Goal: Task Accomplishment & Management: Use online tool/utility

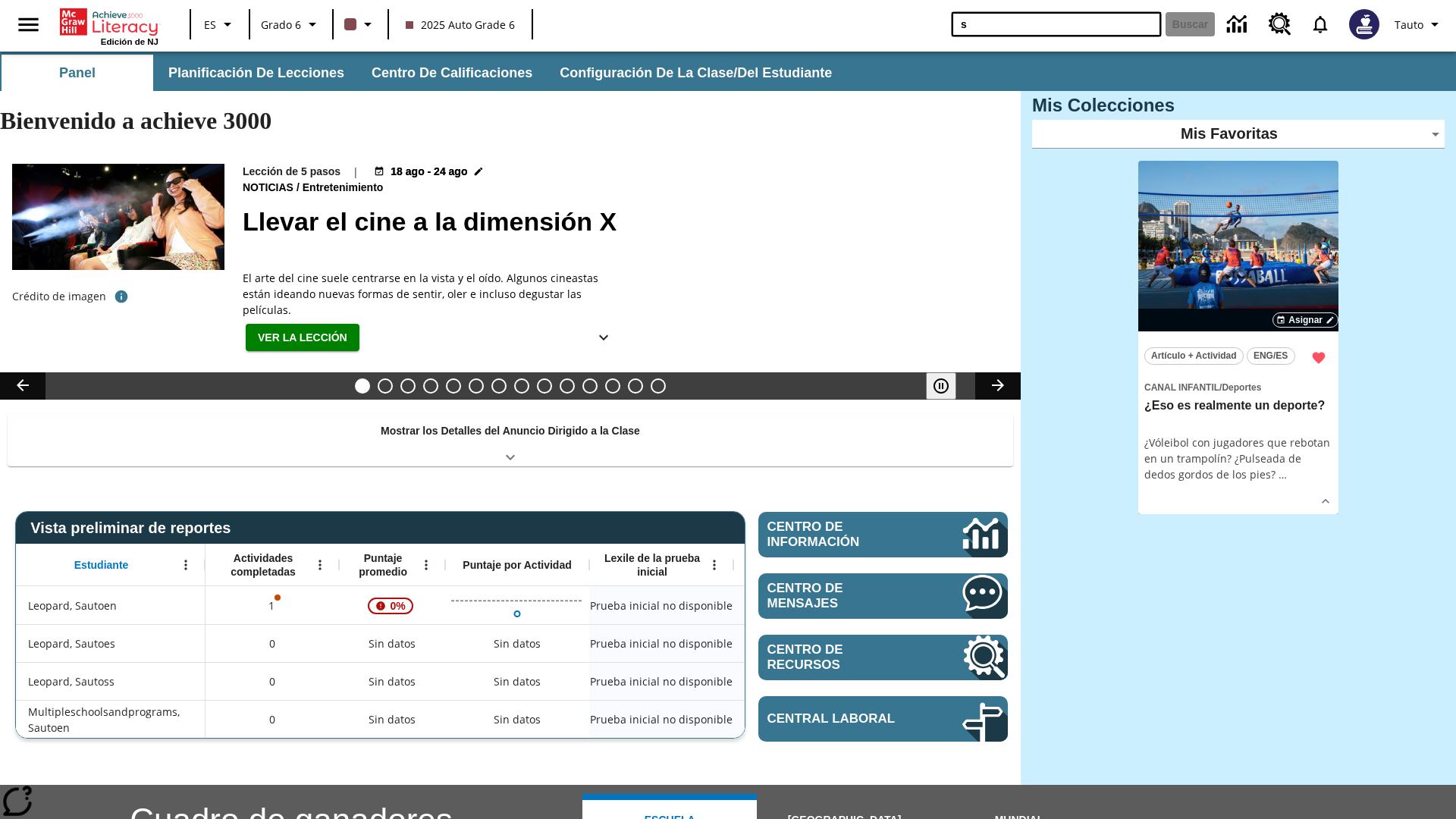
type input "s"
click at [1190, 24] on button "Buscar" at bounding box center [1190, 24] width 49 height 24
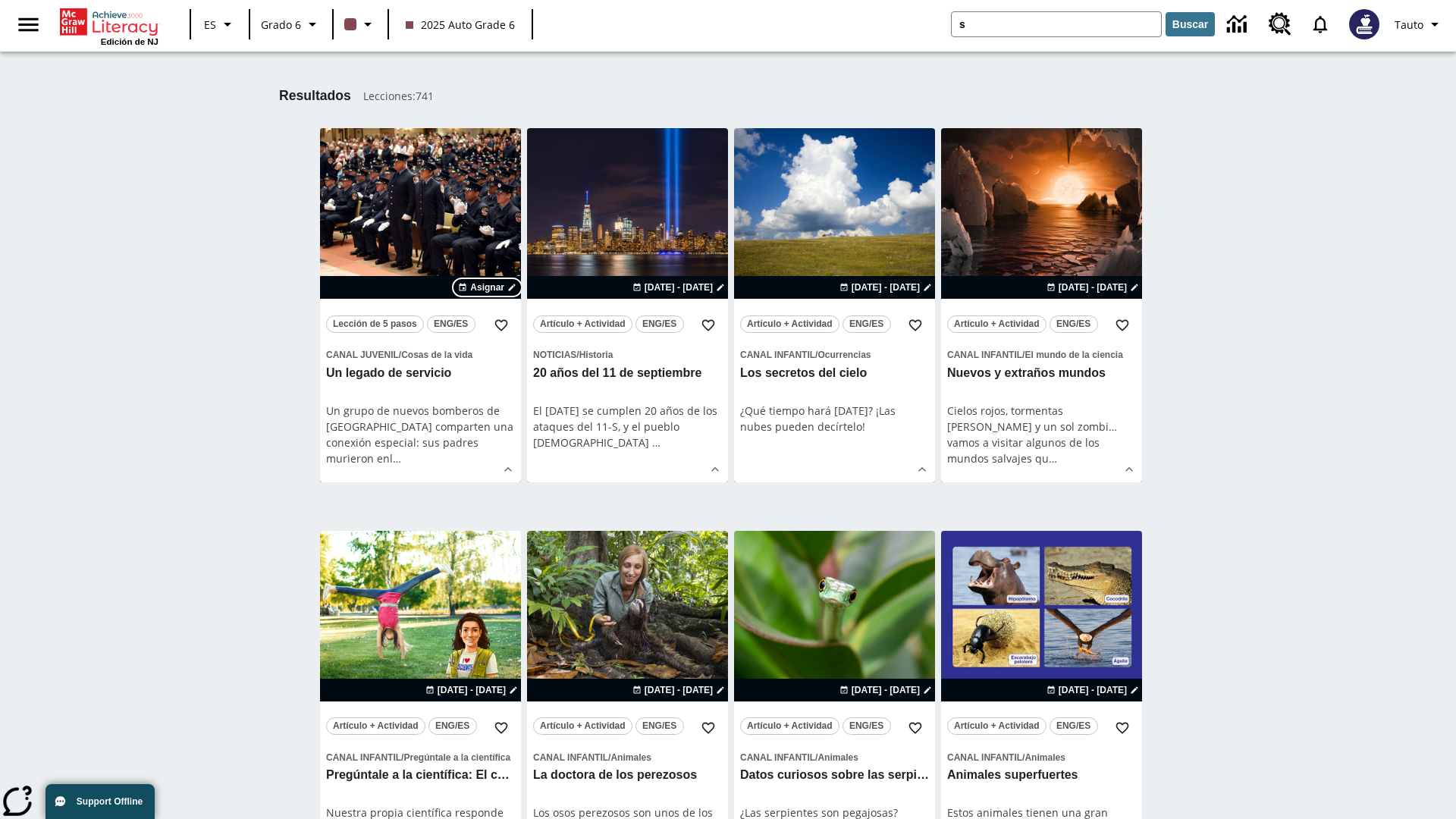
click at [488, 288] on span "Asignar" at bounding box center [487, 287] width 34 height 14
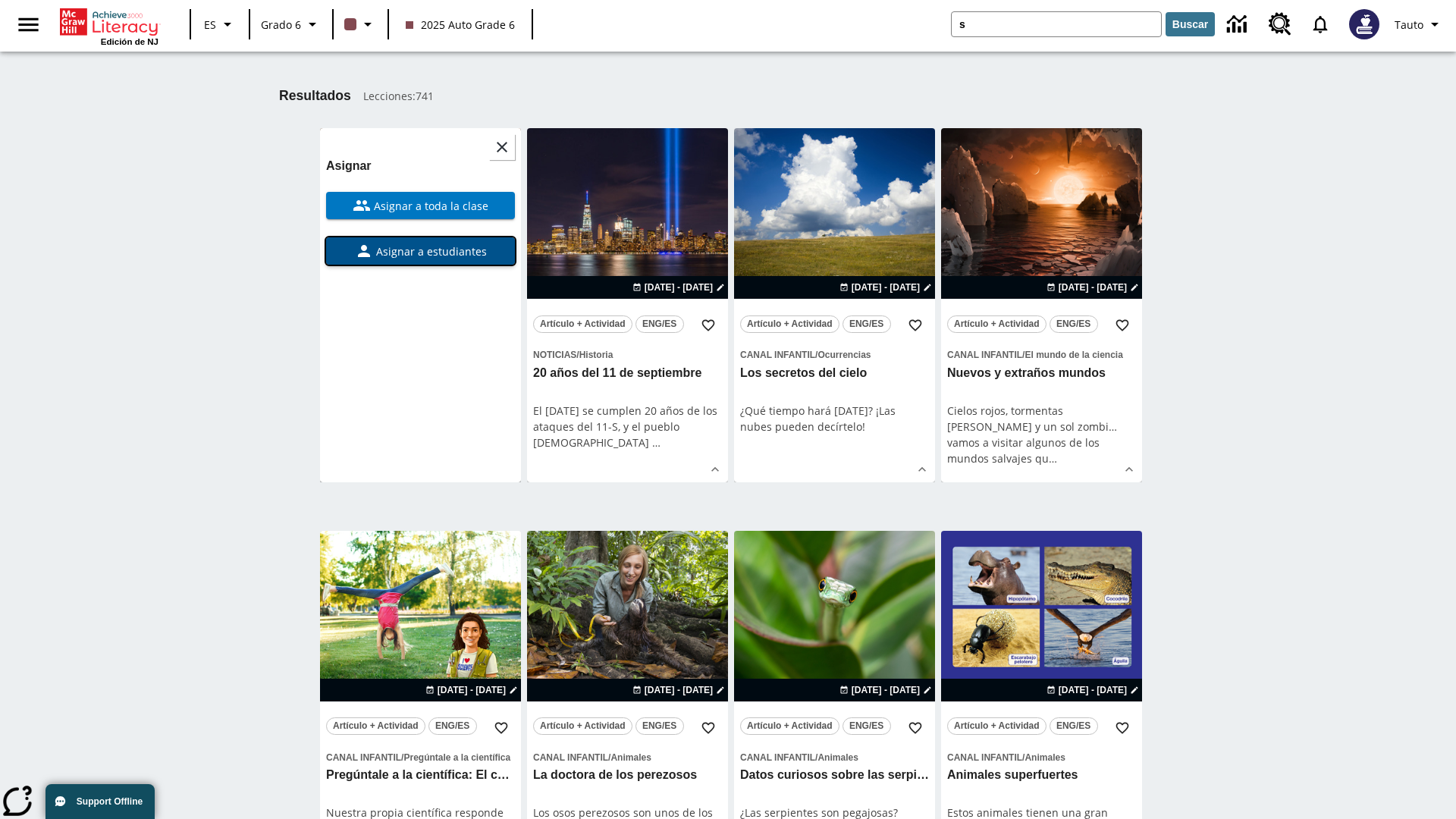
click at [420, 251] on span "Asignar a estudiantes" at bounding box center [430, 252] width 114 height 16
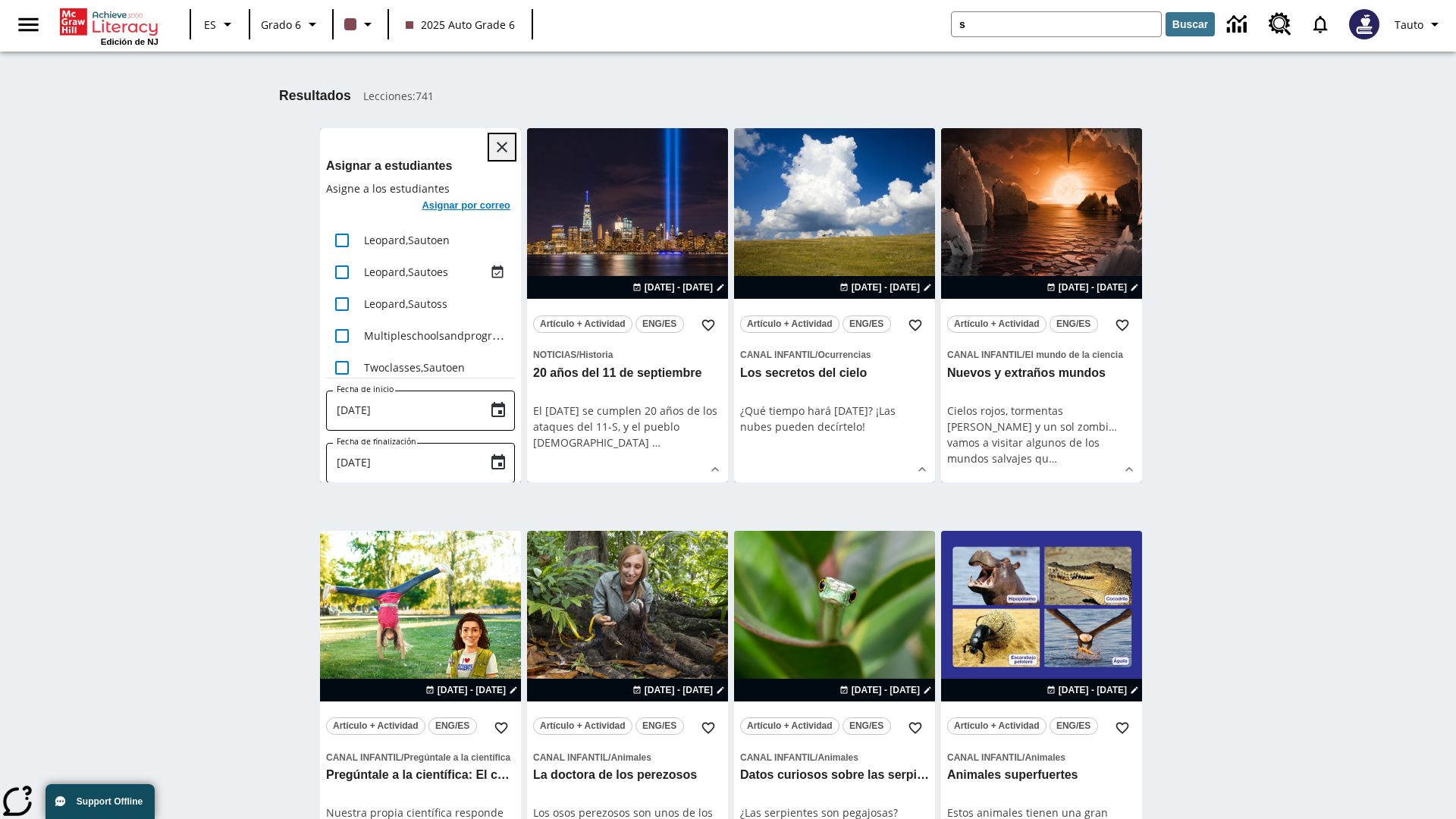
click at [502, 147] on icon "Cerrar" at bounding box center [501, 147] width 10 height 10
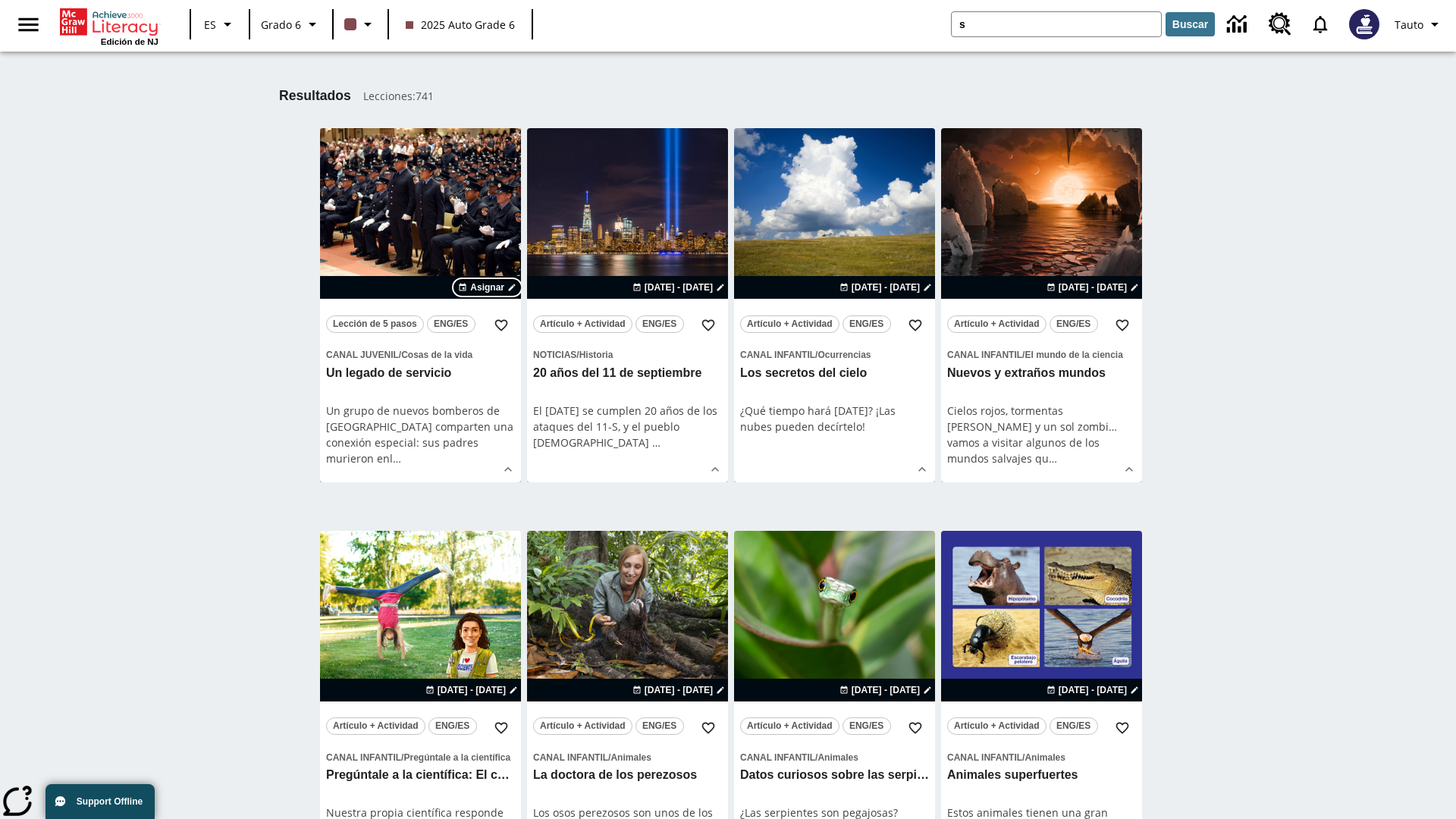
click at [488, 288] on span "Asignar" at bounding box center [487, 287] width 34 height 14
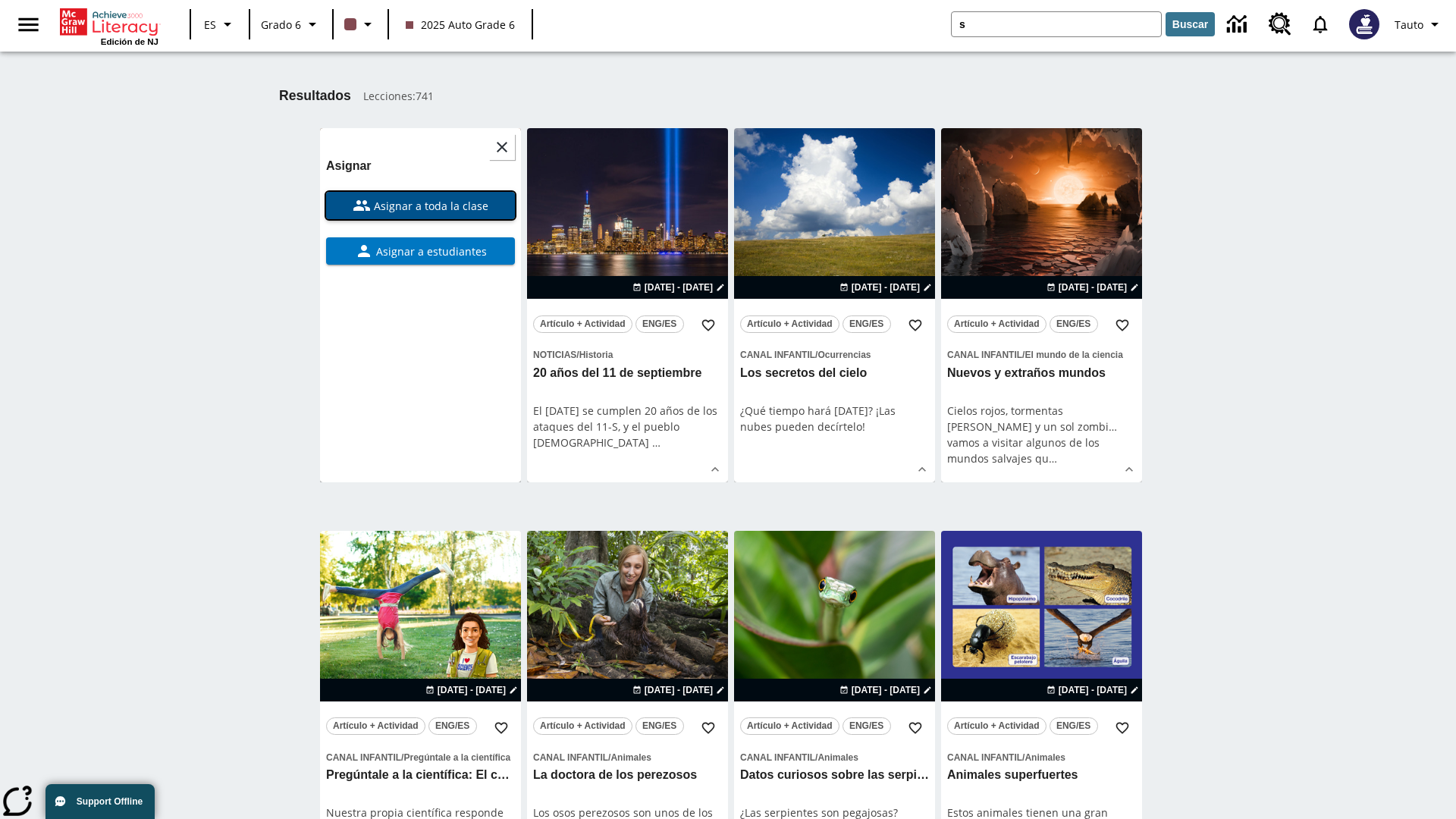
click at [420, 206] on span "Asignar a toda la clase" at bounding box center [430, 206] width 117 height 16
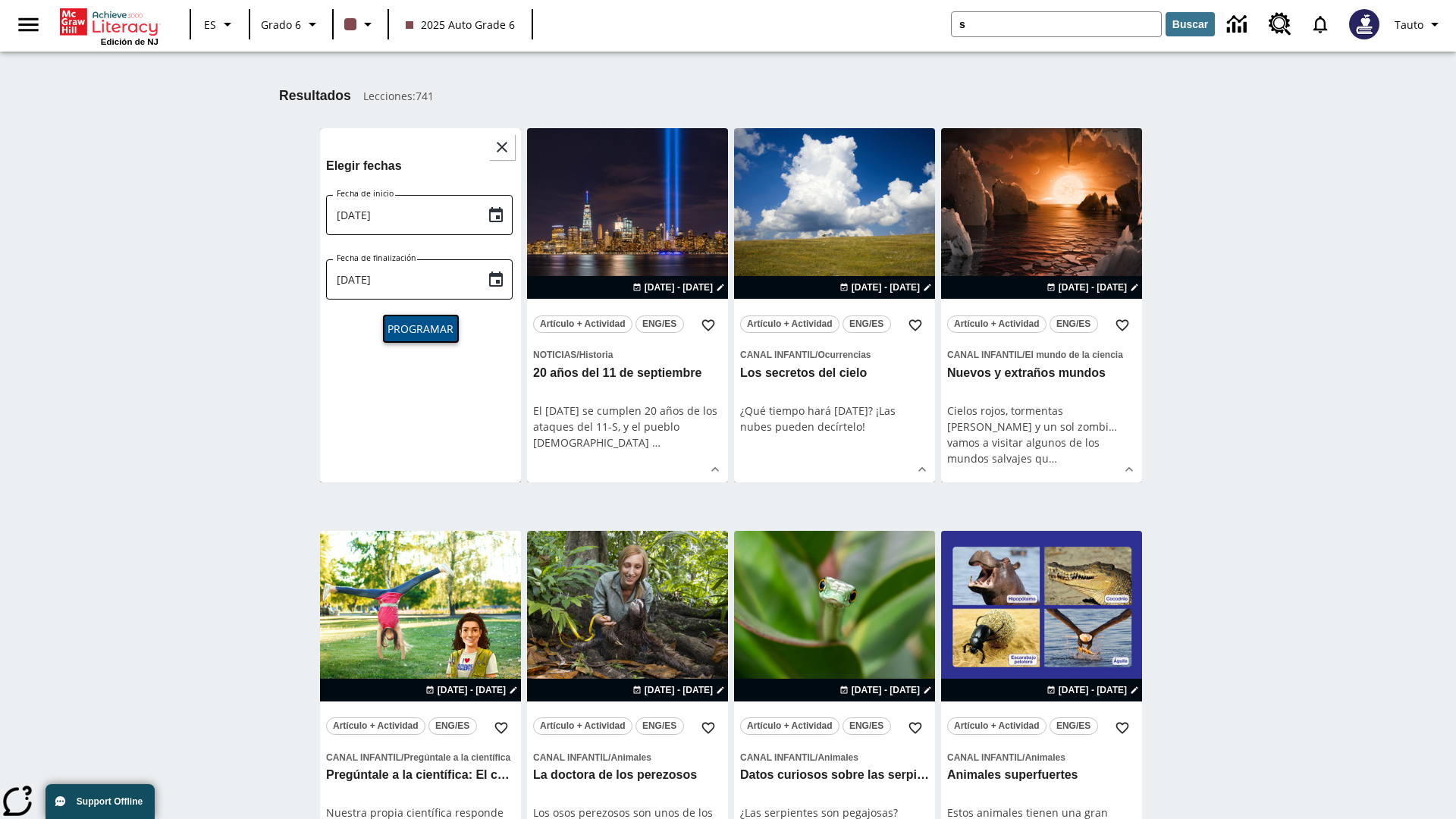
click at [420, 327] on span "Programar" at bounding box center [420, 329] width 66 height 16
